Goal: Find specific page/section: Locate a particular part of the current website

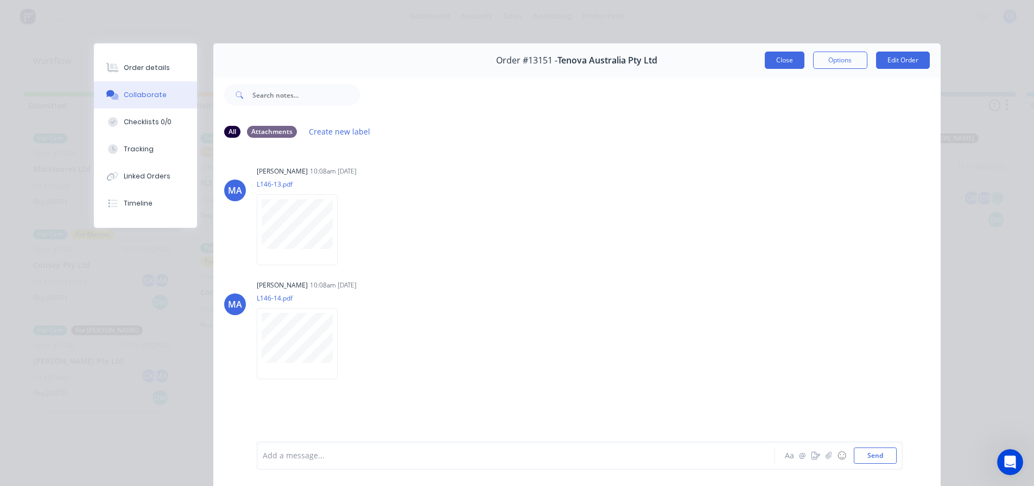
click at [765, 65] on button "Close" at bounding box center [785, 60] width 40 height 17
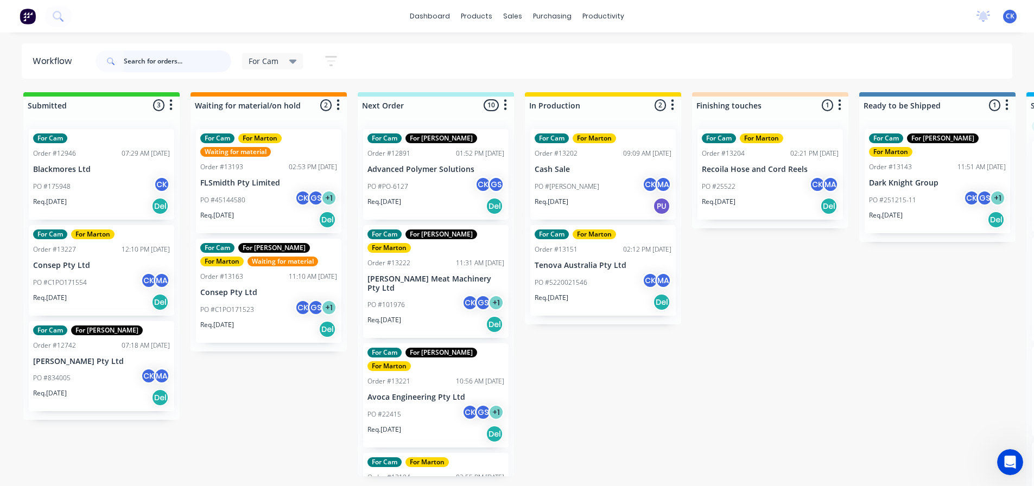
click at [167, 62] on input "text" at bounding box center [177, 61] width 107 height 22
paste input "25522"
click at [411, 54] on div "25522 For Cam Save new view None edit For Cam (Default) edit For Gary edit Mart…" at bounding box center [553, 61] width 920 height 33
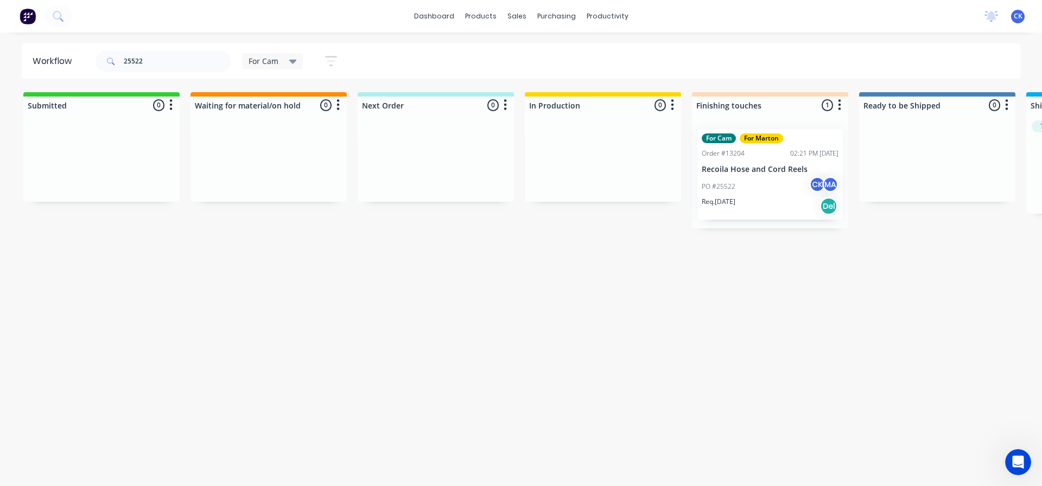
click at [742, 193] on div "PO #25522 CK MA" at bounding box center [770, 186] width 137 height 21
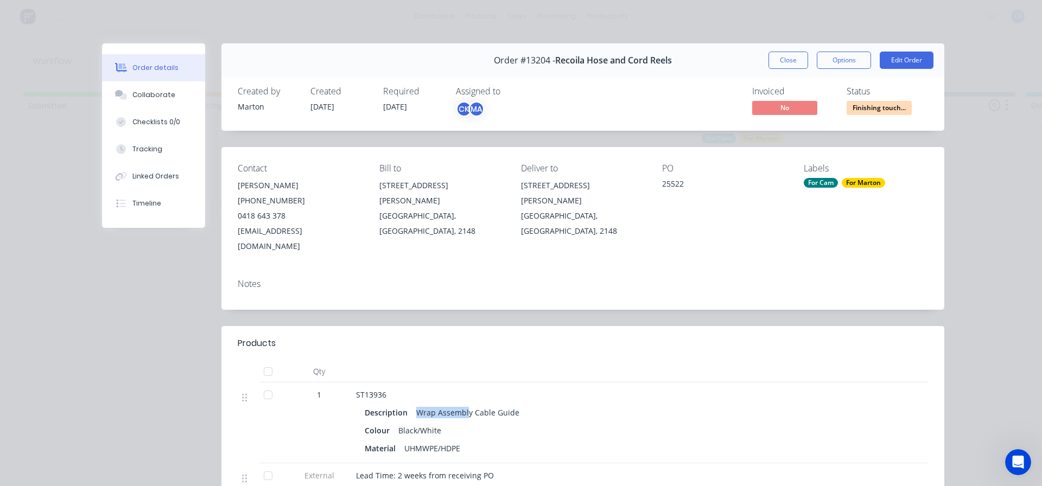
drag, startPoint x: 414, startPoint y: 396, endPoint x: 543, endPoint y: 398, distance: 129.2
click at [541, 405] on div "Description Wrap Assembly Cable Guide" at bounding box center [569, 413] width 408 height 16
click at [547, 405] on div "Description Wrap Assembly Cable Guide" at bounding box center [569, 413] width 408 height 16
click at [794, 61] on button "Close" at bounding box center [789, 60] width 40 height 17
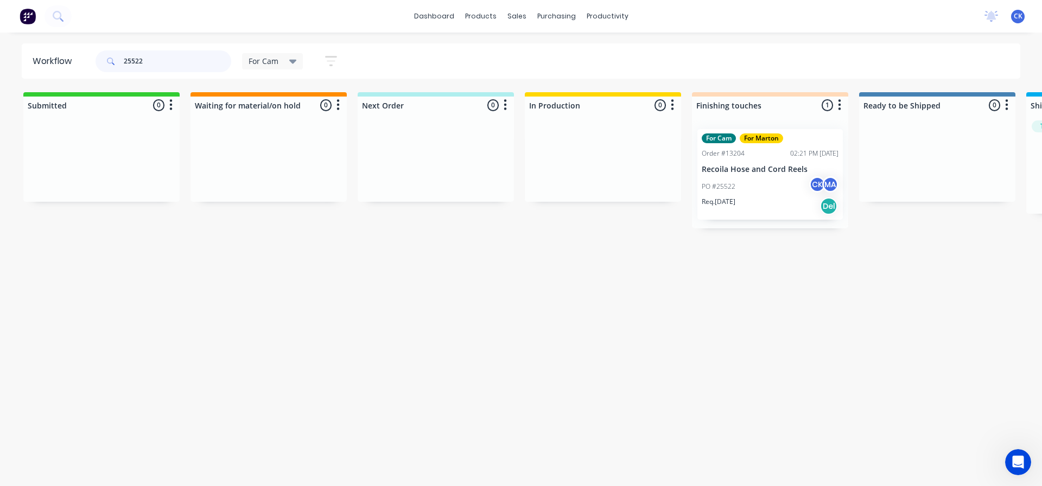
drag, startPoint x: 206, startPoint y: 62, endPoint x: -31, endPoint y: 62, distance: 237.8
click at [0, 62] on html "dashboard products sales purchasing productivity dashboard products Product Cat…" at bounding box center [521, 210] width 1042 height 421
type input "takraf"
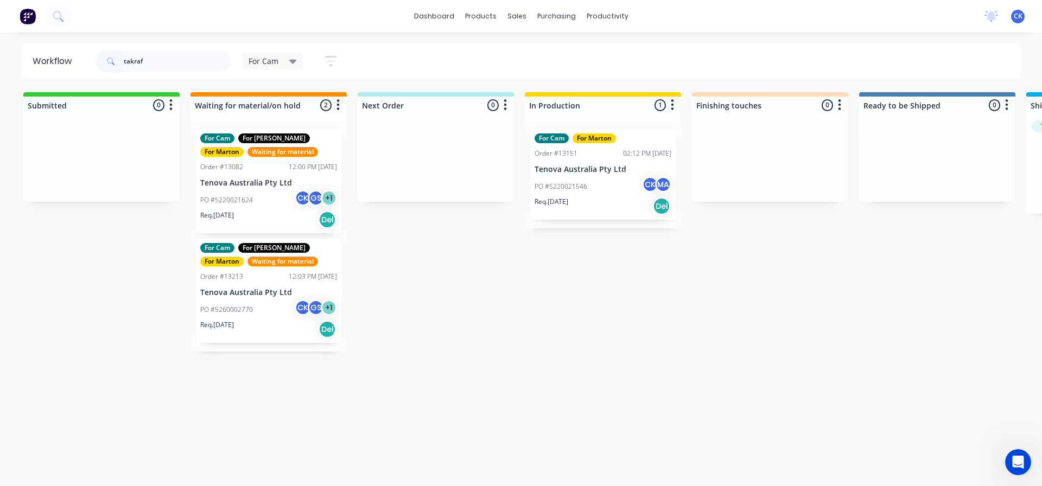
click at [617, 207] on div "Req. 01/09/25 Del" at bounding box center [603, 206] width 137 height 18
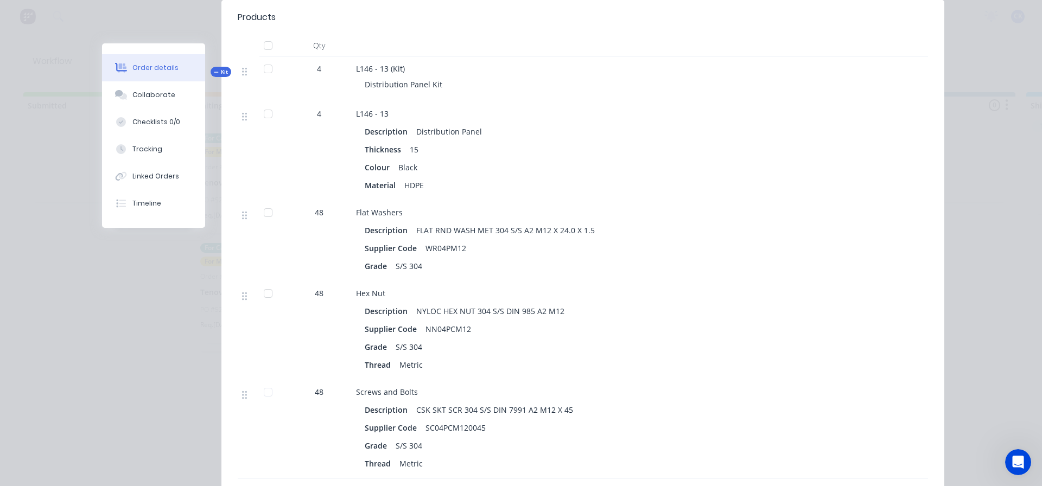
scroll to position [380, 0]
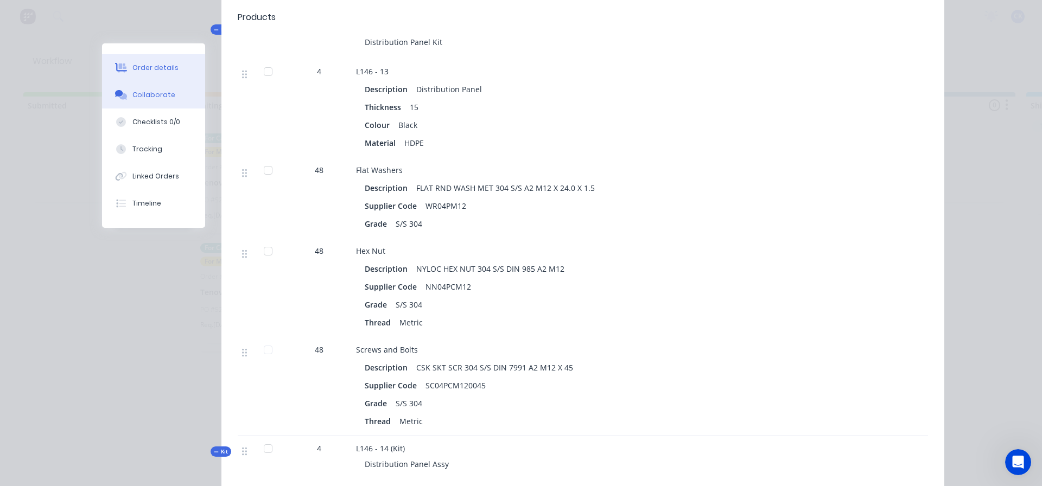
click at [148, 102] on button "Collaborate" at bounding box center [153, 94] width 103 height 27
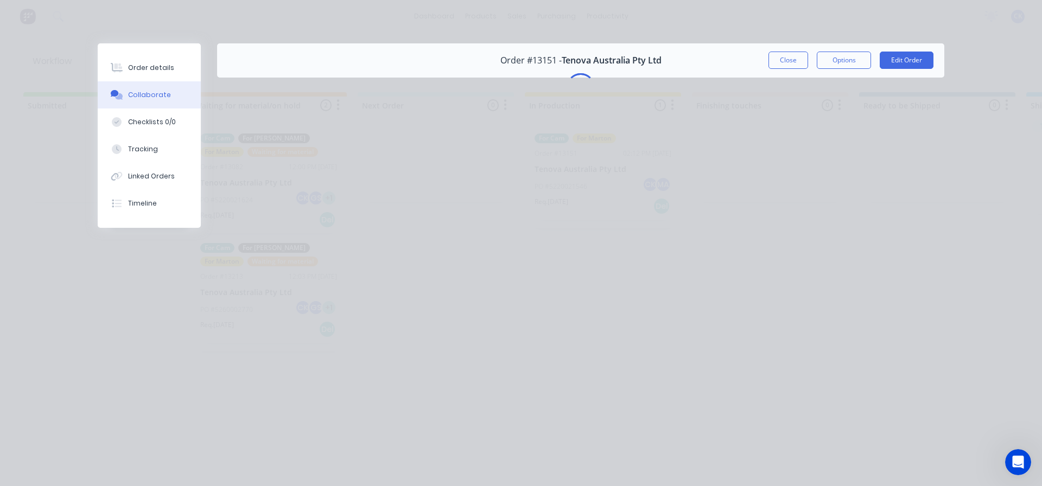
scroll to position [0, 0]
click at [176, 119] on button "Checklists 0/0" at bounding box center [149, 122] width 103 height 27
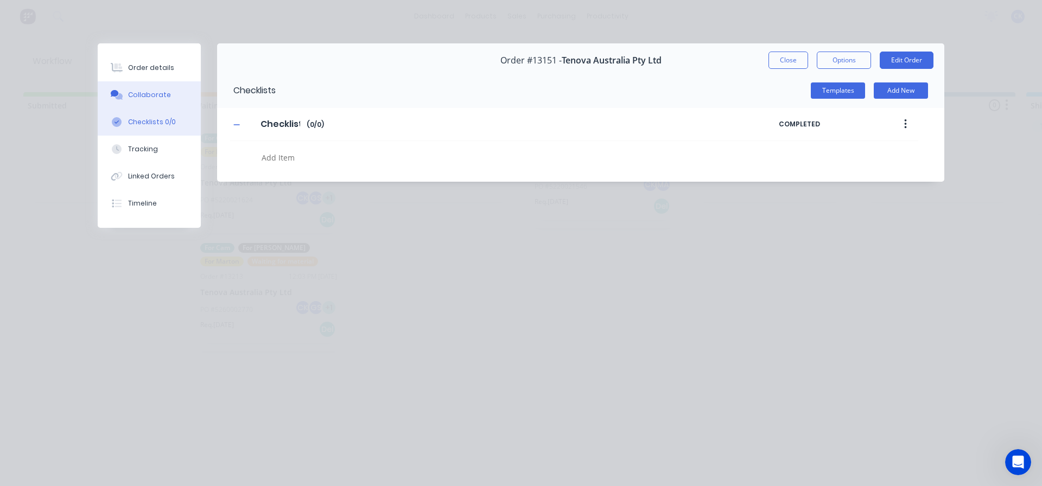
type textarea "x"
click at [172, 95] on button "Collaborate" at bounding box center [149, 94] width 103 height 27
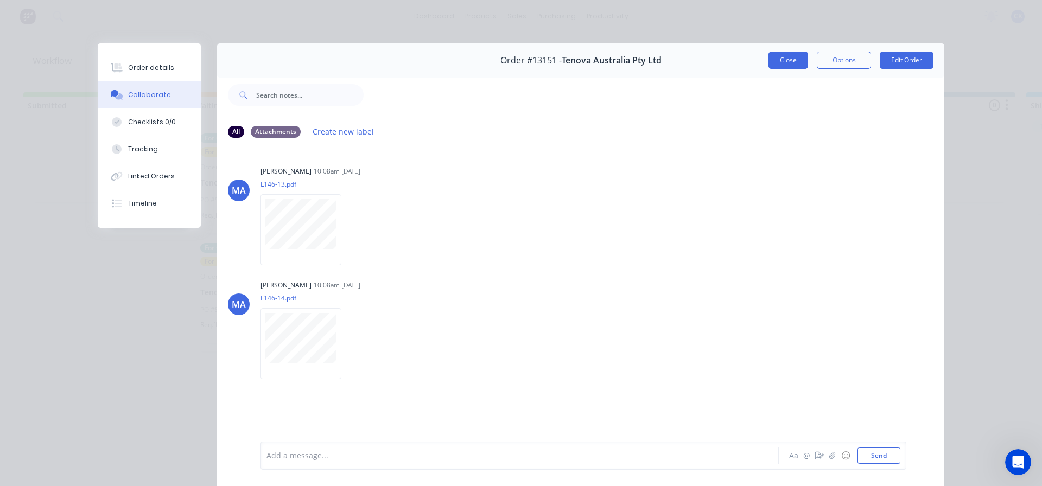
click at [775, 66] on button "Close" at bounding box center [789, 60] width 40 height 17
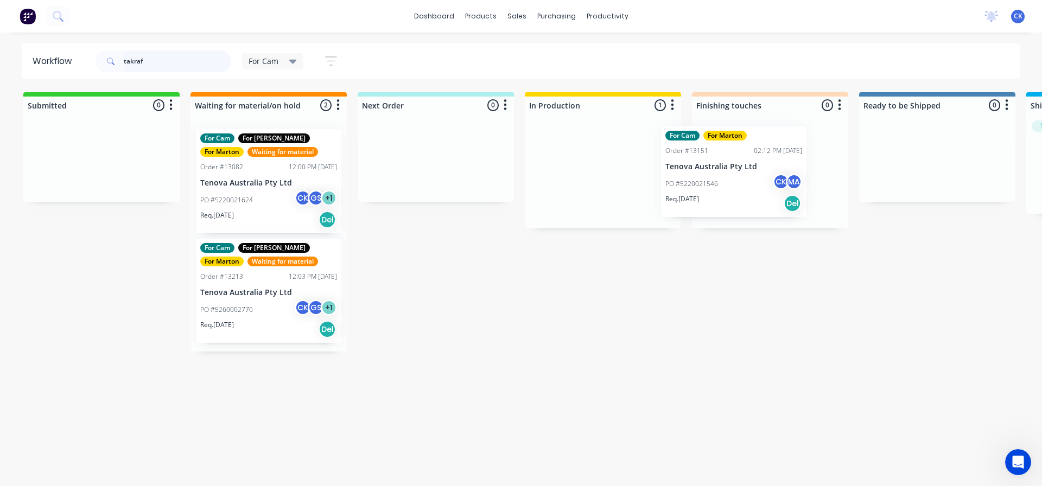
drag, startPoint x: 588, startPoint y: 193, endPoint x: 726, endPoint y: 192, distance: 137.9
click at [726, 192] on div "Submitted 0 Sort By Created date Required date Order number Customer name Most …" at bounding box center [739, 221] width 1495 height 259
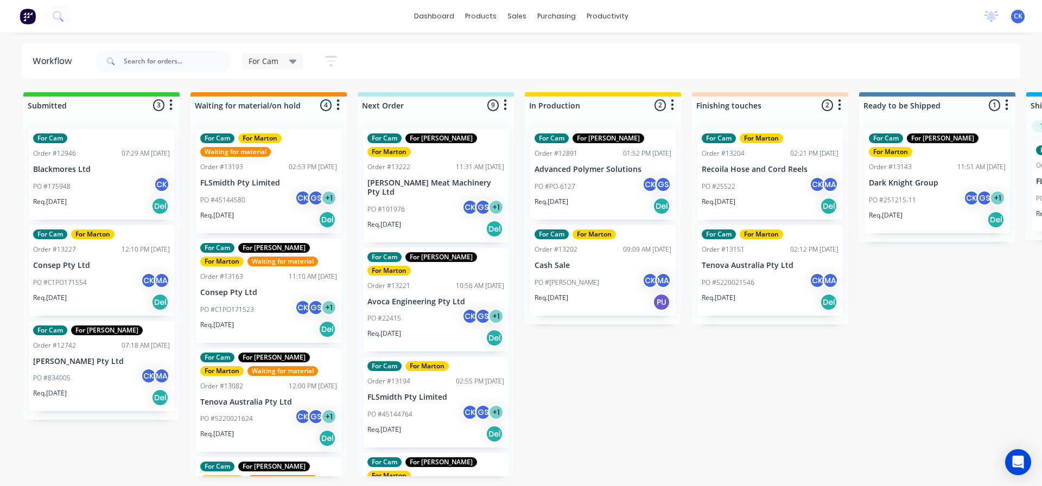
click at [605, 194] on div "PO #PO-6127 CK GS" at bounding box center [603, 186] width 137 height 21
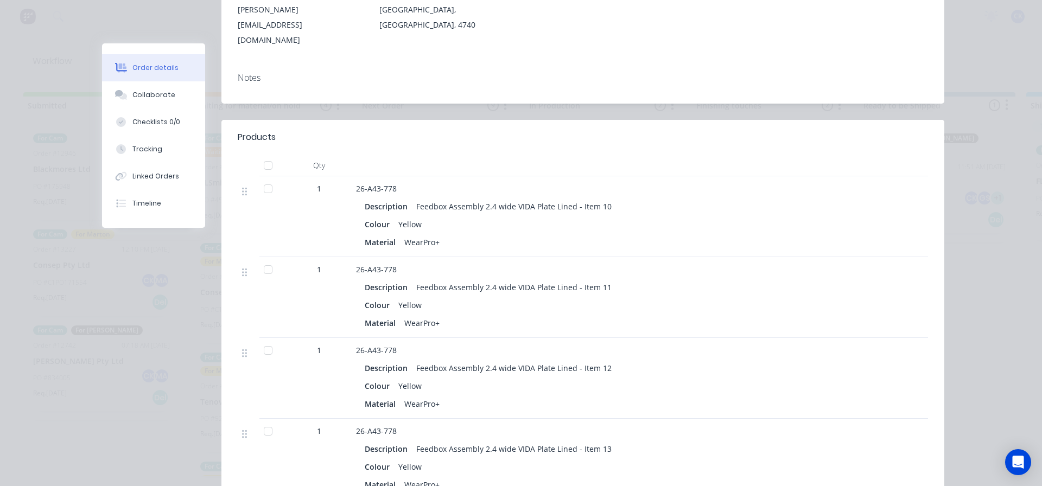
scroll to position [217, 0]
